Goal: Communication & Community: Answer question/provide support

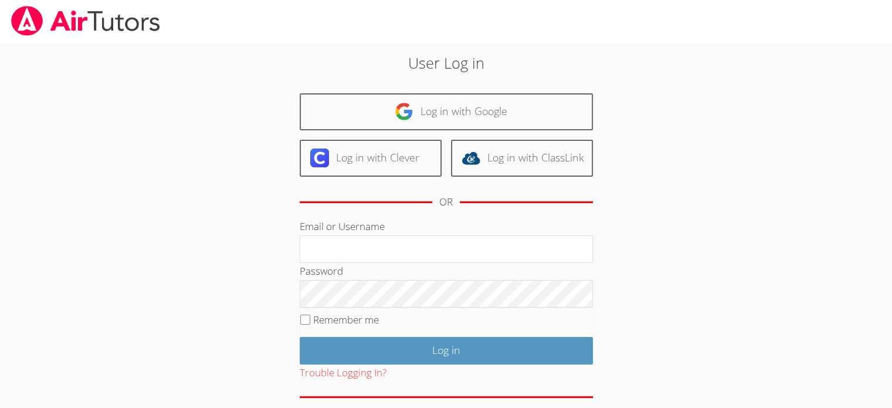
type input "[EMAIL_ADDRESS][DOMAIN_NAME]"
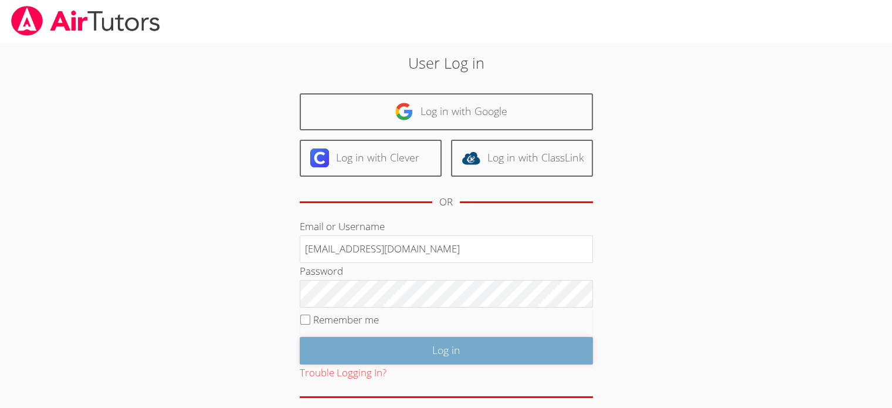
click at [383, 341] on input "Log in" at bounding box center [446, 351] width 293 height 28
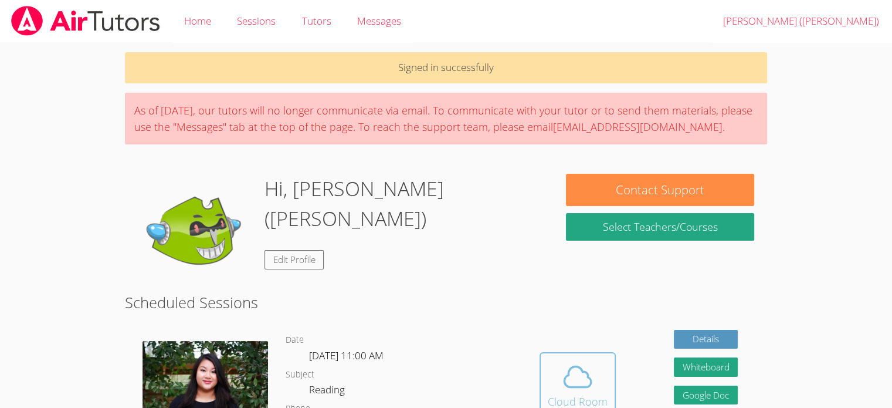
click at [603, 374] on span at bounding box center [578, 376] width 60 height 33
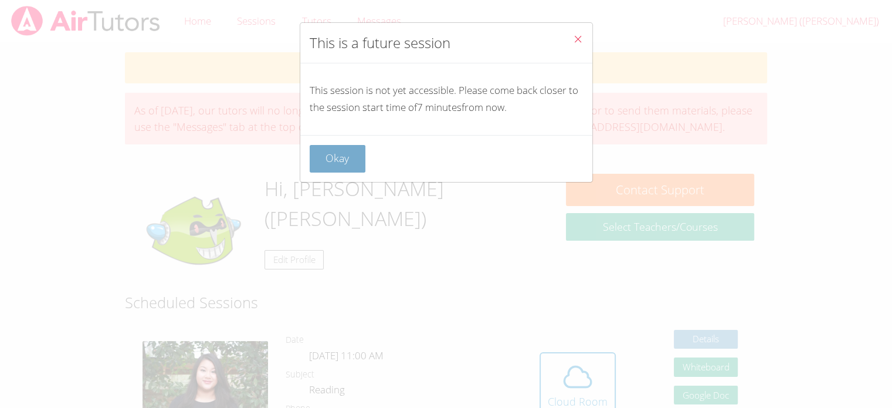
click at [327, 154] on button "Okay" at bounding box center [338, 159] width 56 height 28
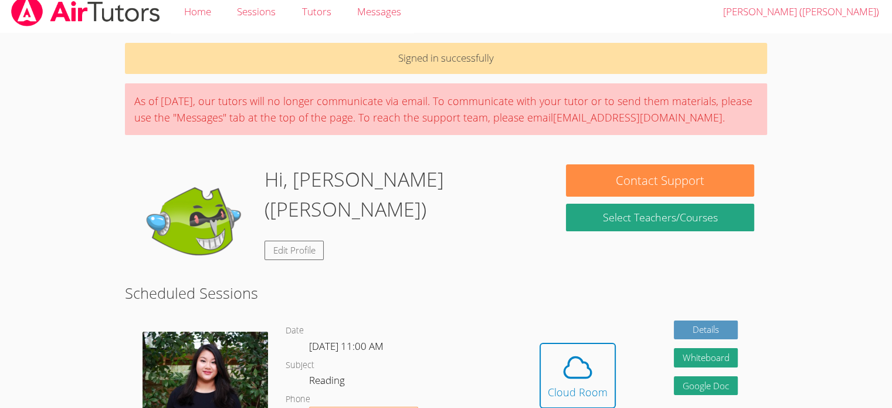
click at [343, 131] on div "As of Saturday, March 22nd, our tutors will no longer communicate via email. To…" at bounding box center [446, 109] width 642 height 52
click at [664, 108] on div "As of Saturday, March 22nd, our tutors will no longer communicate via email. To…" at bounding box center [446, 109] width 642 height 52
click at [666, 303] on h2 "Scheduled Sessions" at bounding box center [446, 292] width 642 height 22
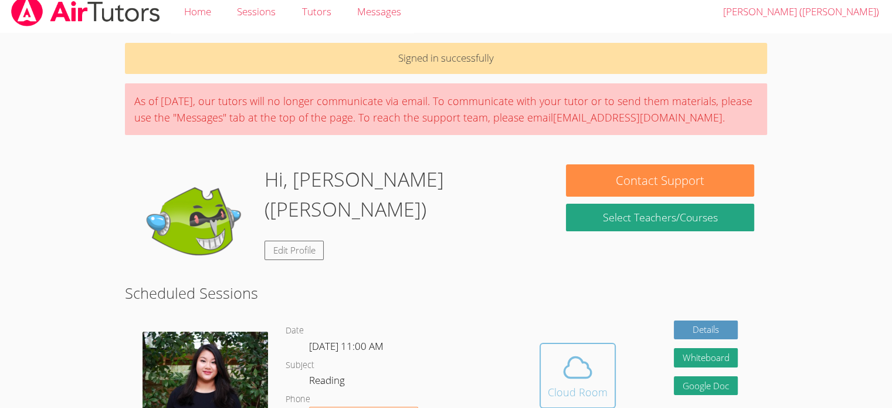
click at [589, 384] on div "Cloud Room" at bounding box center [578, 392] width 60 height 16
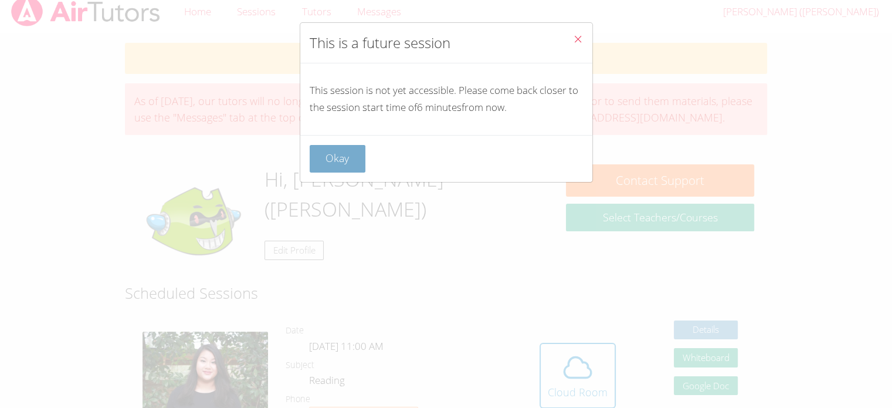
click at [356, 159] on button "Okay" at bounding box center [338, 159] width 56 height 28
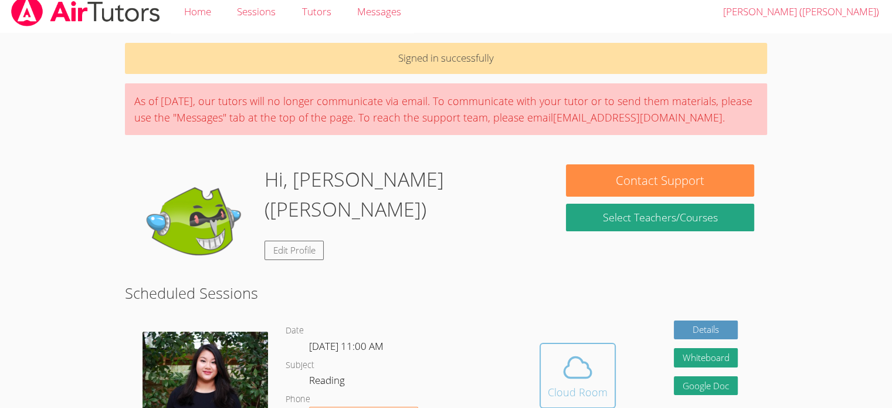
click at [570, 385] on div "Cloud Room" at bounding box center [578, 392] width 60 height 16
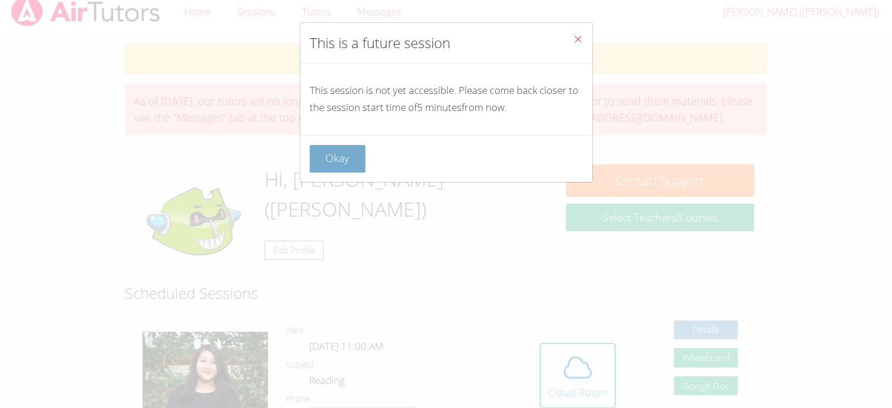
click at [344, 160] on button "Okay" at bounding box center [338, 159] width 56 height 28
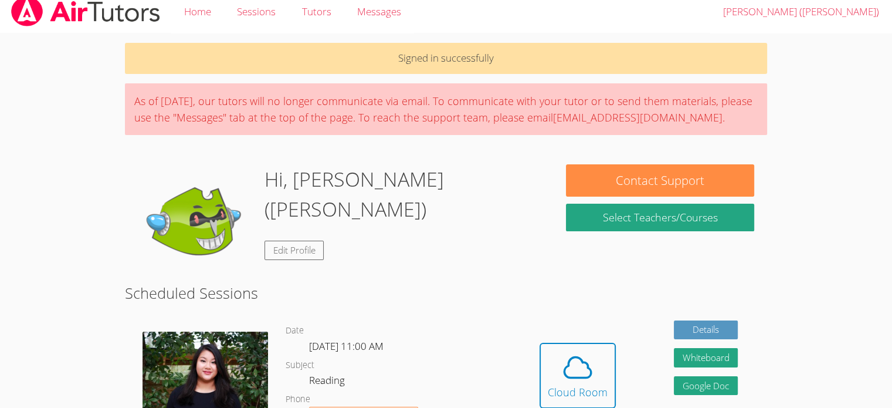
click at [586, 161] on div "Signed in successfully As of Saturday, March 22nd, our tutors will no longer co…" at bounding box center [445, 339] width 669 height 612
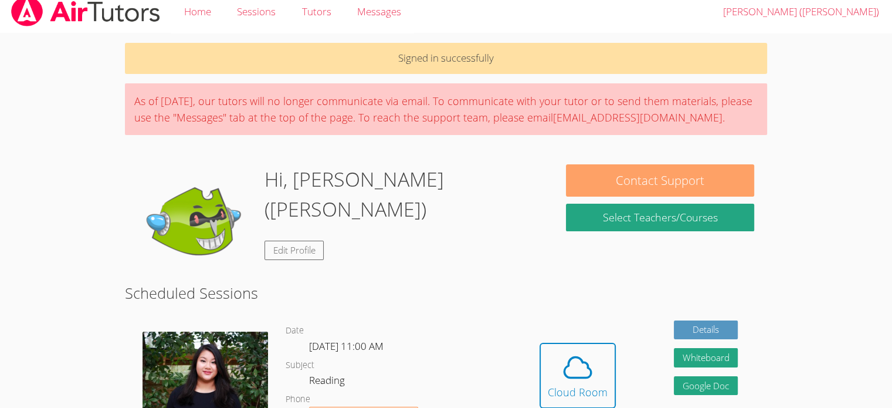
click at [654, 184] on button "Contact Support" at bounding box center [660, 180] width 188 height 32
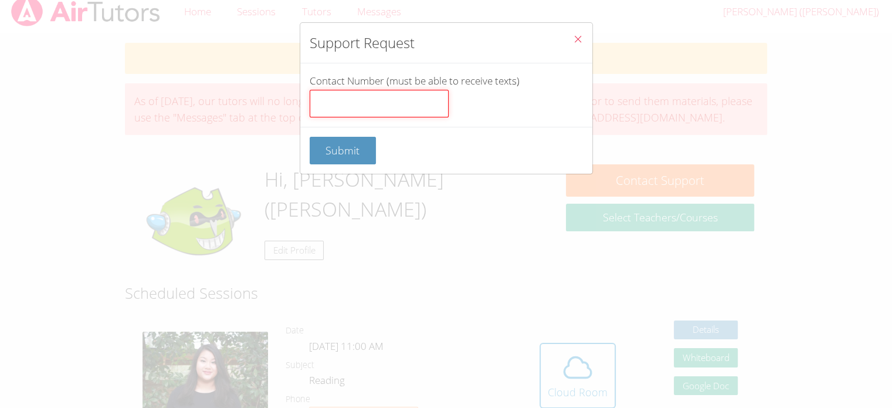
click at [345, 106] on input "Contact Number (must be able to receive texts)" at bounding box center [379, 104] width 139 height 28
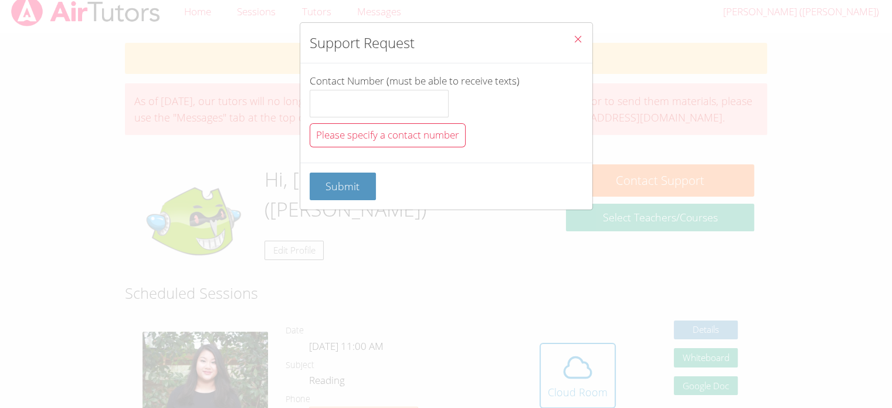
click at [573, 33] on span "Close" at bounding box center [578, 39] width 10 height 13
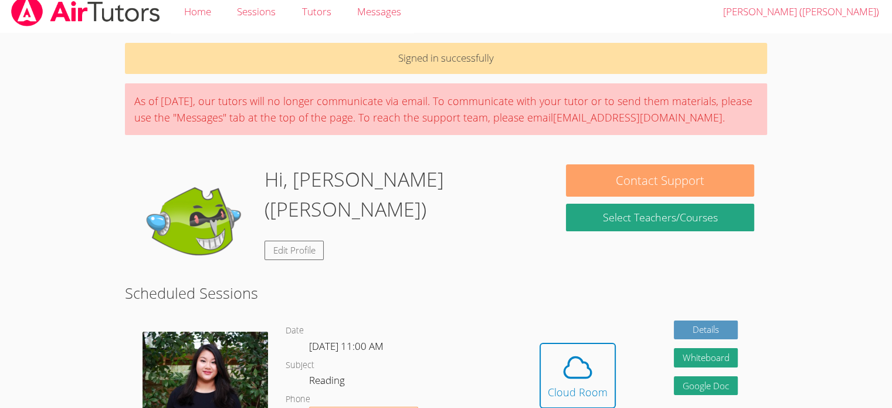
click at [668, 175] on button "Contact Support" at bounding box center [660, 180] width 188 height 32
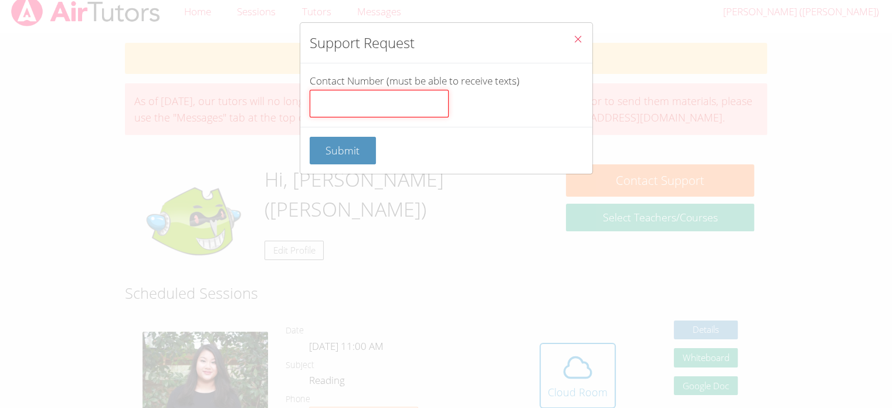
click at [354, 108] on input "Contact Number (must be able to receive texts)" at bounding box center [379, 104] width 139 height 28
type input "3104616500"
click at [564, 32] on button "Close" at bounding box center [578, 41] width 29 height 36
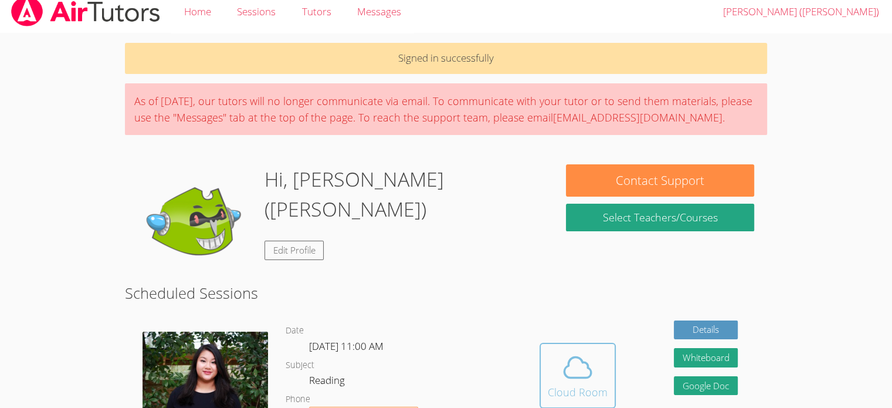
click at [582, 376] on icon at bounding box center [577, 367] width 27 height 21
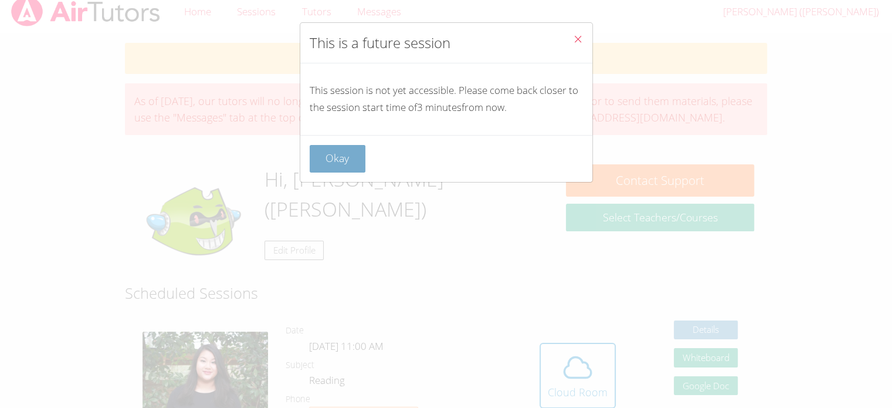
click at [335, 160] on button "Okay" at bounding box center [338, 159] width 56 height 28
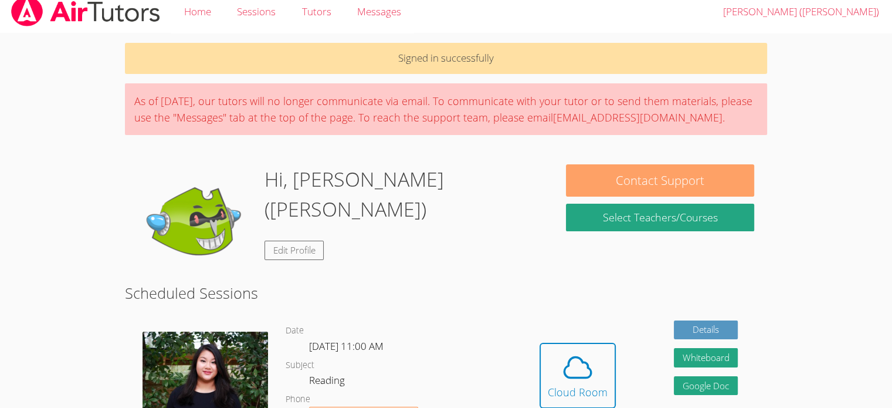
click at [610, 185] on button "Contact Support" at bounding box center [660, 180] width 188 height 32
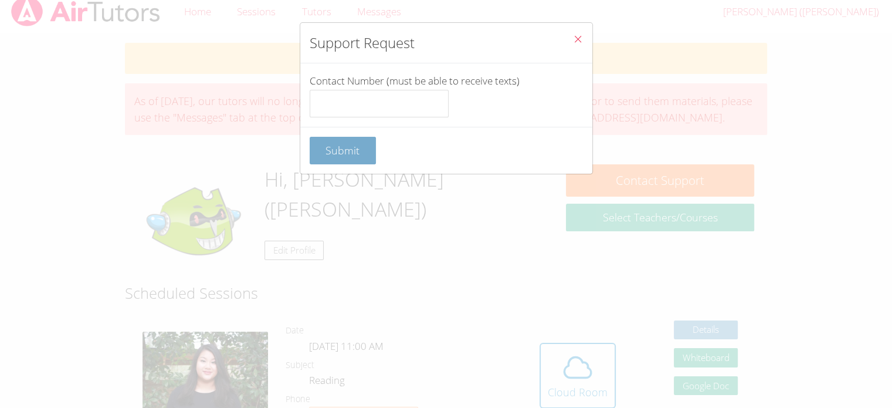
click at [352, 157] on button "Submit" at bounding box center [343, 151] width 67 height 28
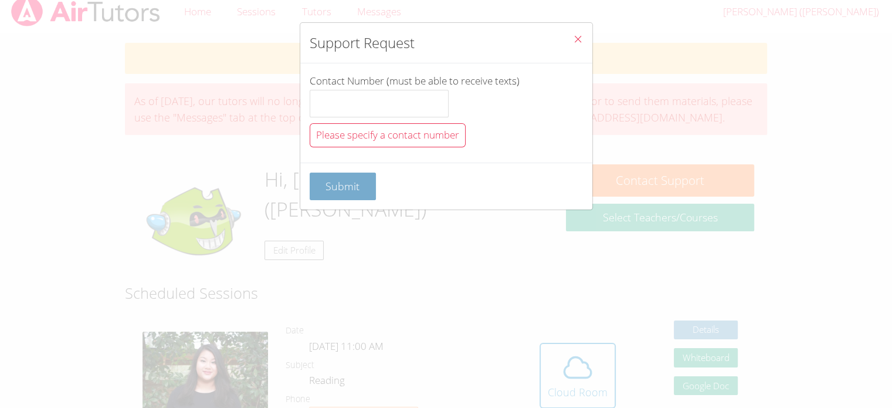
click at [364, 181] on button "Submit" at bounding box center [343, 186] width 67 height 28
click at [361, 189] on button "Submit" at bounding box center [343, 186] width 67 height 28
click at [573, 39] on icon "Close" at bounding box center [578, 39] width 10 height 10
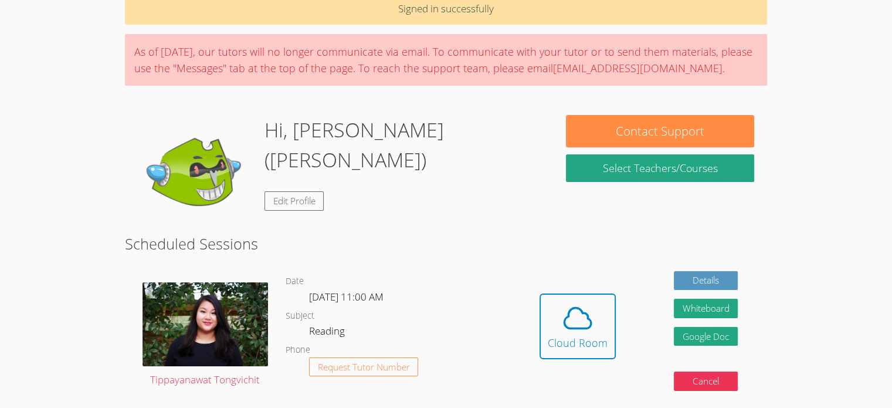
scroll to position [83, 0]
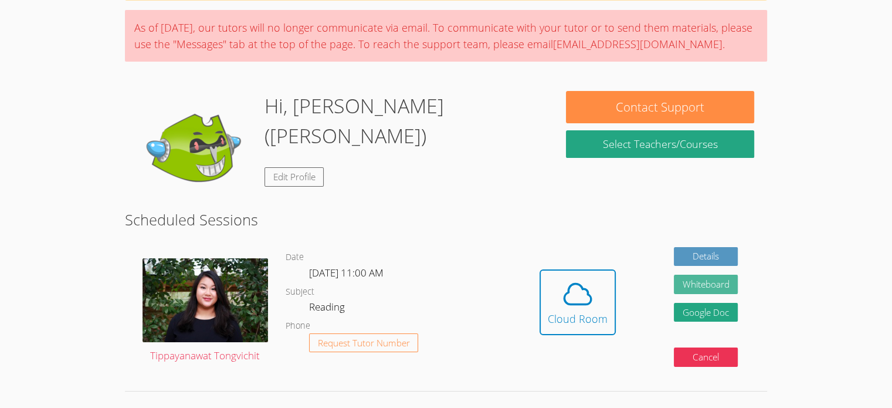
click at [724, 284] on button "Whiteboard" at bounding box center [706, 283] width 65 height 19
click at [297, 167] on link "Edit Profile" at bounding box center [294, 176] width 60 height 19
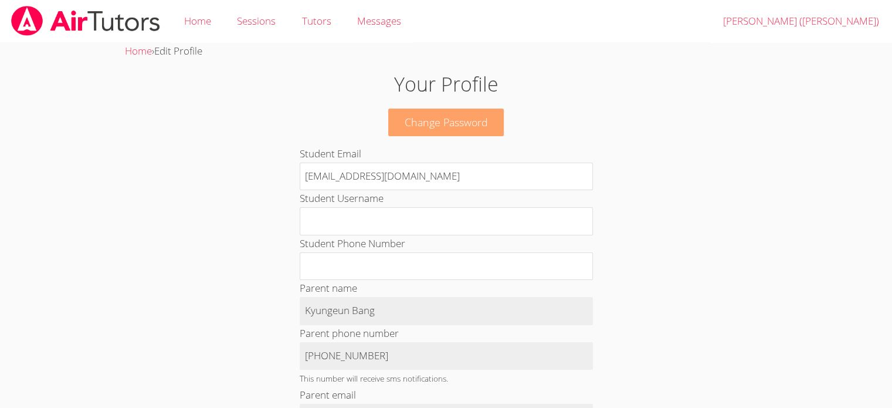
click at [476, 120] on link "Change Password" at bounding box center [446, 122] width 116 height 28
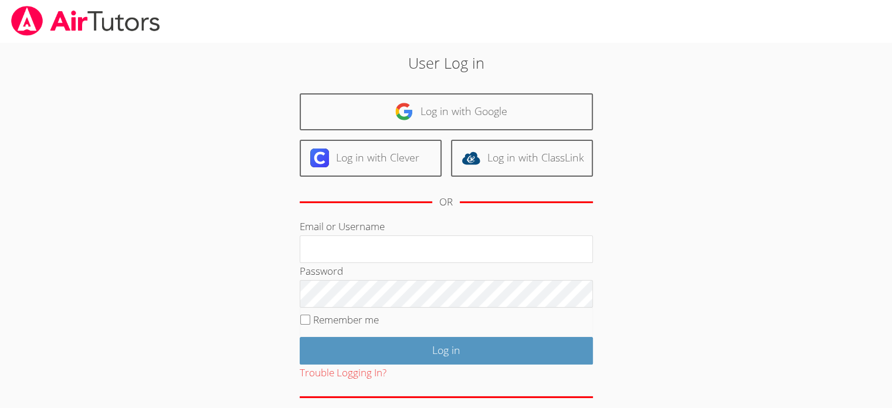
type input "[EMAIL_ADDRESS][DOMAIN_NAME]"
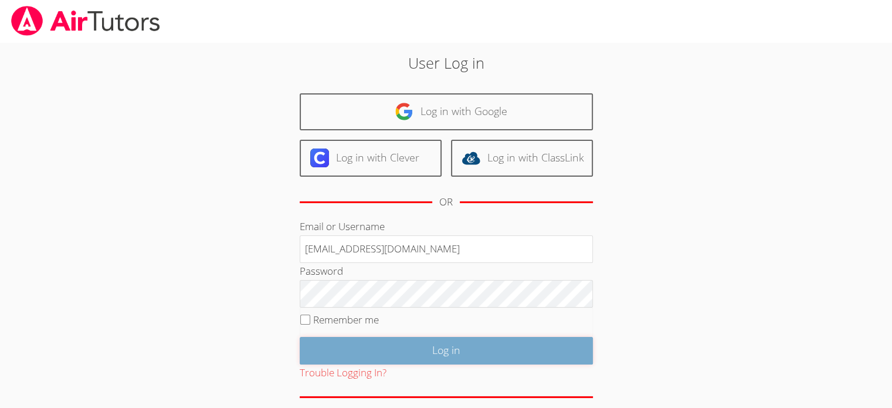
click at [559, 352] on input "Log in" at bounding box center [446, 351] width 293 height 28
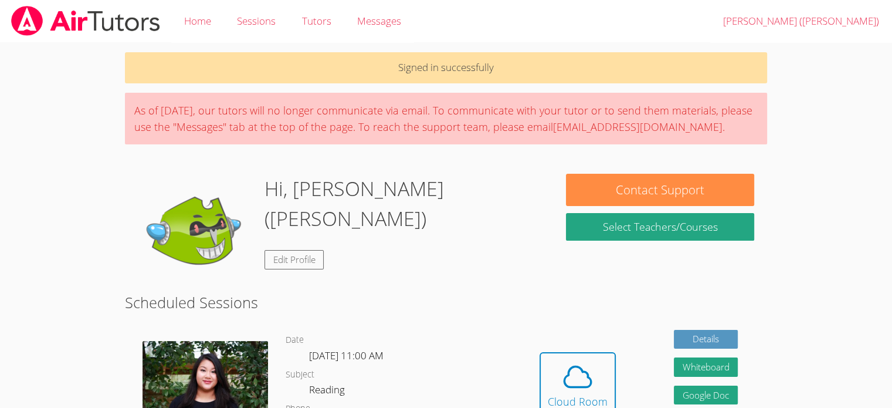
scroll to position [3, 0]
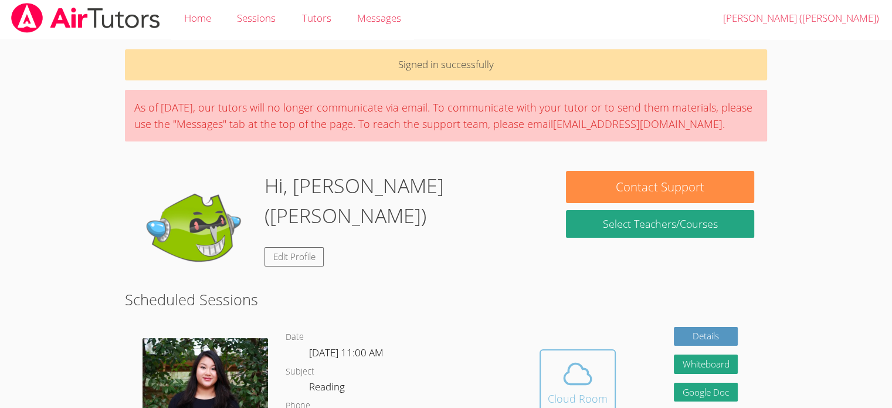
click at [581, 378] on icon at bounding box center [577, 373] width 33 height 33
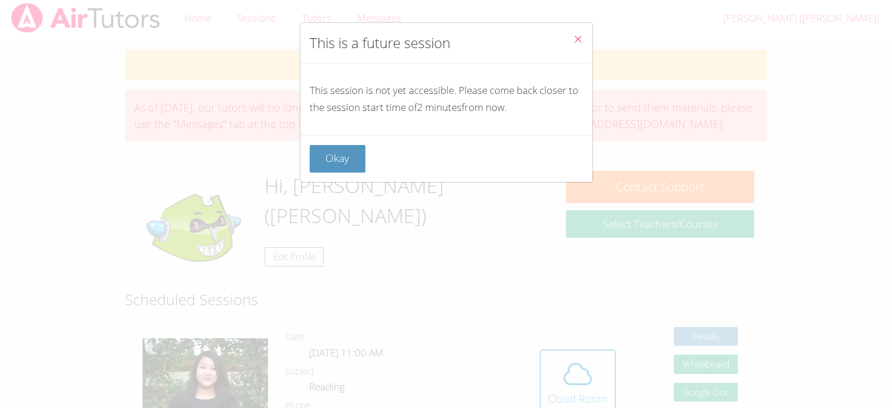
click at [575, 47] on button "Close" at bounding box center [578, 41] width 29 height 36
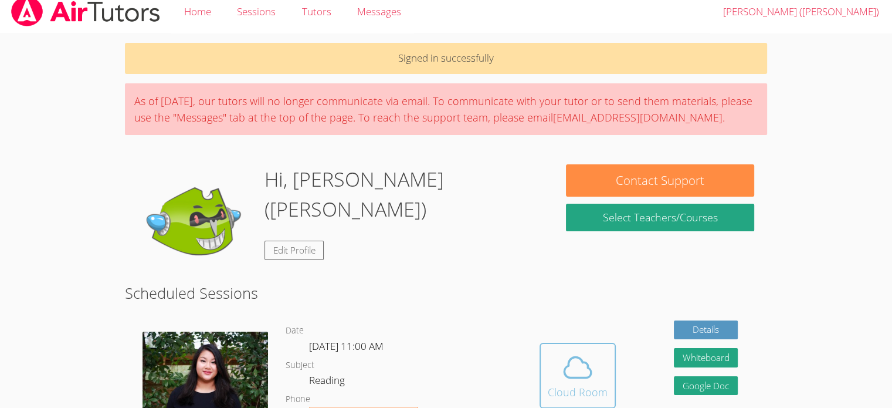
click at [602, 372] on span at bounding box center [578, 367] width 60 height 33
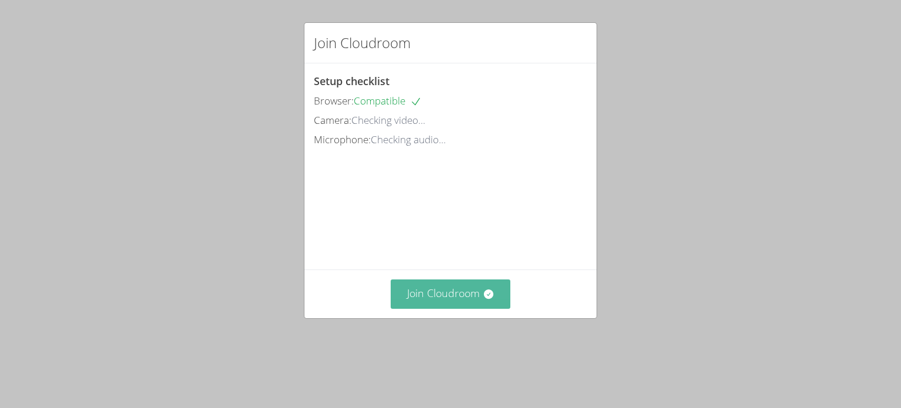
click at [442, 308] on button "Join Cloudroom" at bounding box center [451, 293] width 120 height 29
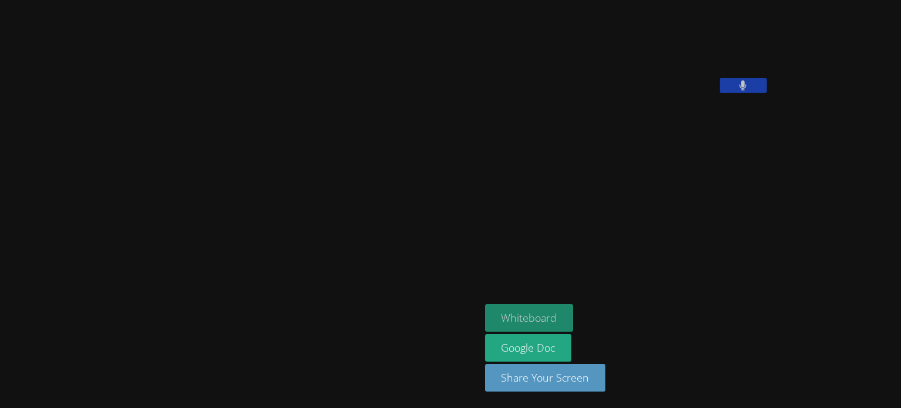
click at [485, 312] on button "Whiteboard" at bounding box center [529, 318] width 89 height 28
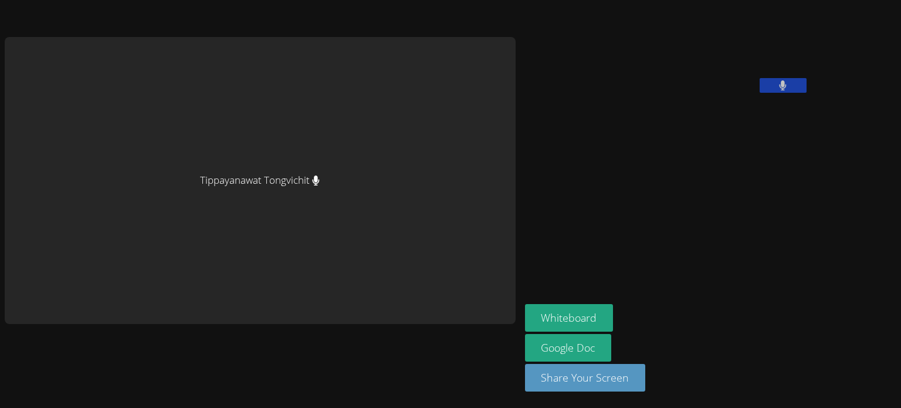
click at [759, 93] on button at bounding box center [782, 85] width 47 height 15
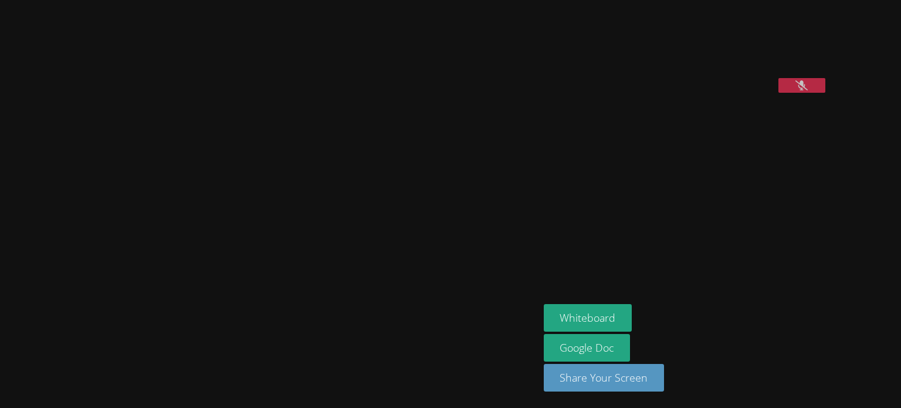
click at [825, 93] on button at bounding box center [801, 85] width 47 height 15
drag, startPoint x: 861, startPoint y: 154, endPoint x: 875, endPoint y: 192, distance: 40.6
click at [832, 192] on aside "Hayeon (Ellie) Woo Whiteboard Google Doc Share Your Screen" at bounding box center [685, 204] width 293 height 408
click at [805, 90] on icon at bounding box center [801, 85] width 8 height 10
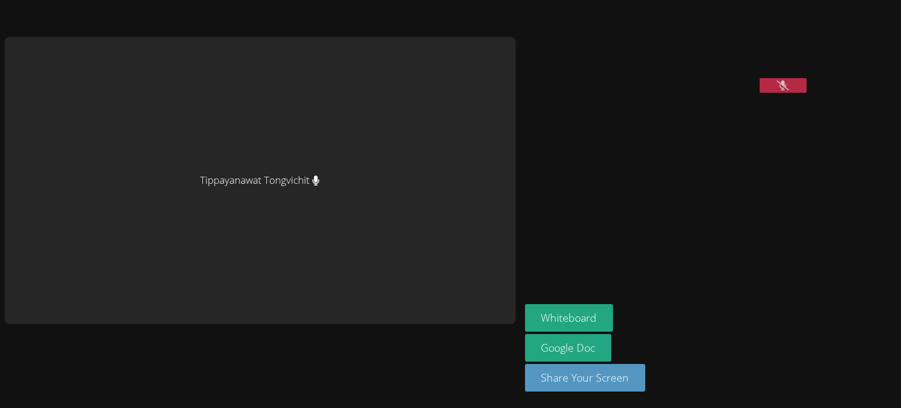
click at [759, 93] on button at bounding box center [782, 85] width 47 height 15
click at [525, 317] on button "Whiteboard" at bounding box center [569, 318] width 89 height 28
